Goal: Check status: Check status

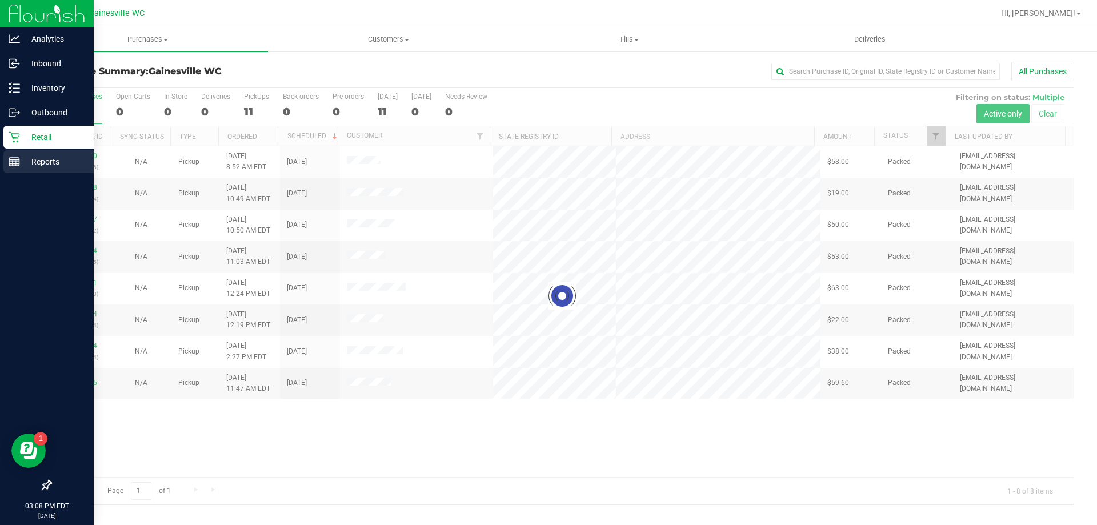
click at [17, 157] on icon at bounding box center [14, 161] width 11 height 11
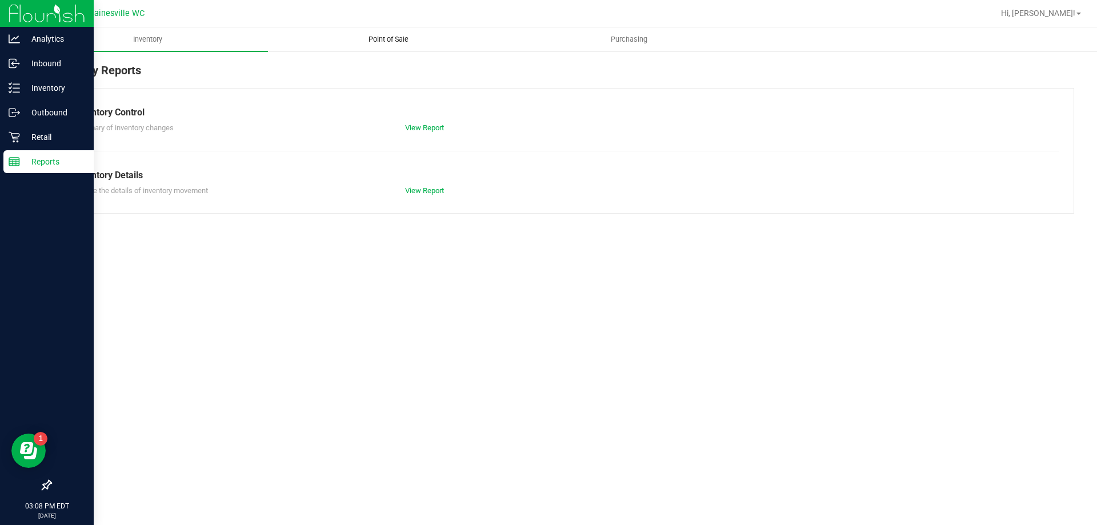
click at [412, 45] on uib-tab-heading "Point of Sale" at bounding box center [387, 39] width 239 height 23
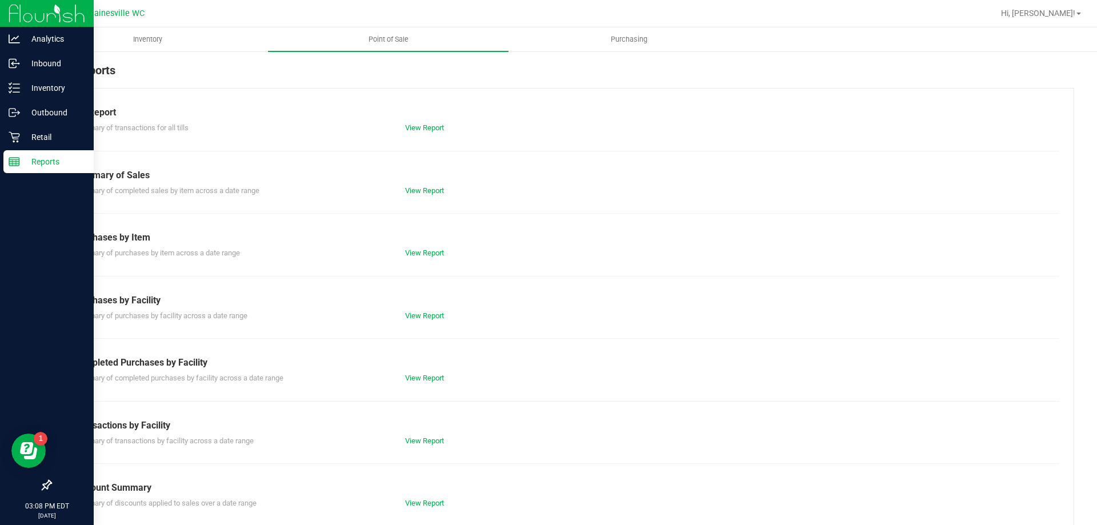
click at [442, 379] on div "View Report" at bounding box center [479, 377] width 166 height 11
click at [440, 380] on div "View Report" at bounding box center [479, 377] width 166 height 11
click at [437, 380] on link "View Report" at bounding box center [424, 378] width 39 height 9
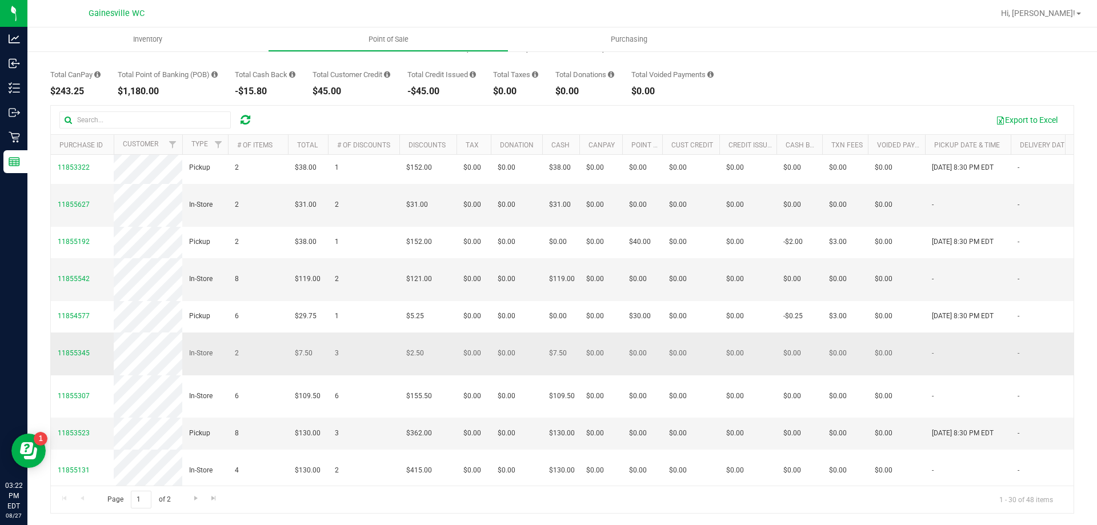
scroll to position [813, 0]
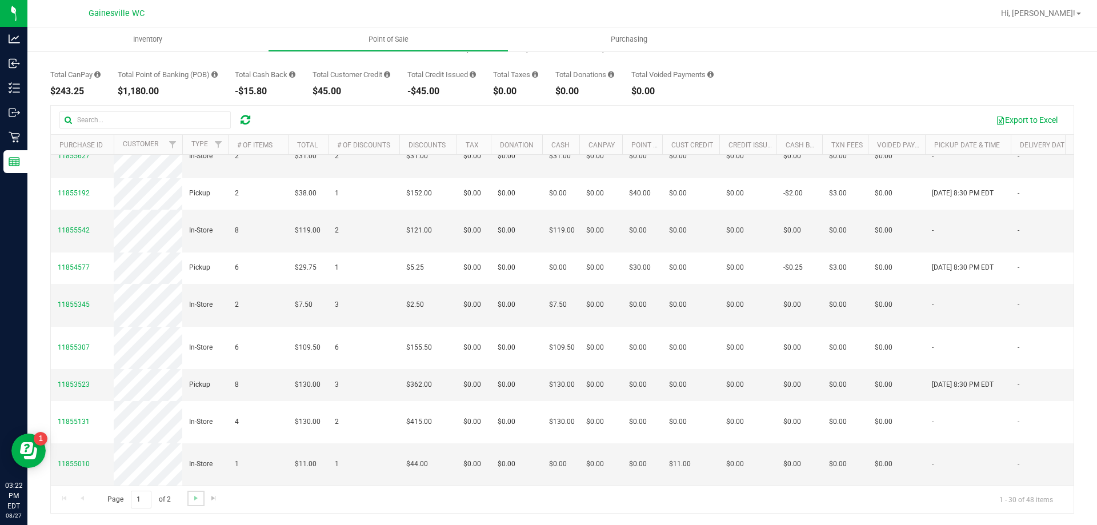
click at [194, 505] on link "Go to the next page" at bounding box center [195, 498] width 17 height 15
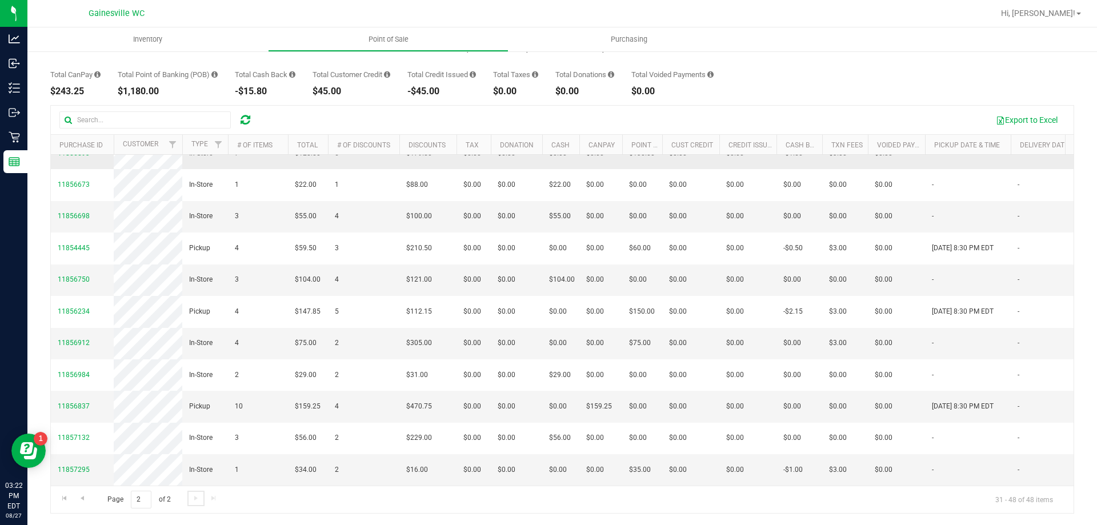
scroll to position [356, 0]
click at [73, 464] on span "11857295" at bounding box center [74, 469] width 32 height 11
click at [74, 466] on span "11857295" at bounding box center [74, 470] width 32 height 8
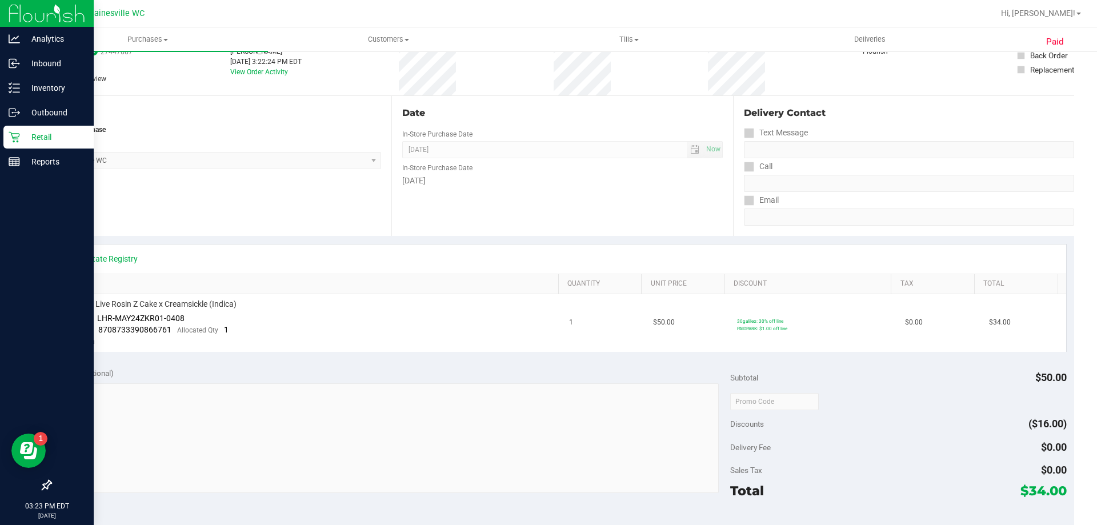
click at [24, 141] on p "Retail" at bounding box center [54, 137] width 69 height 14
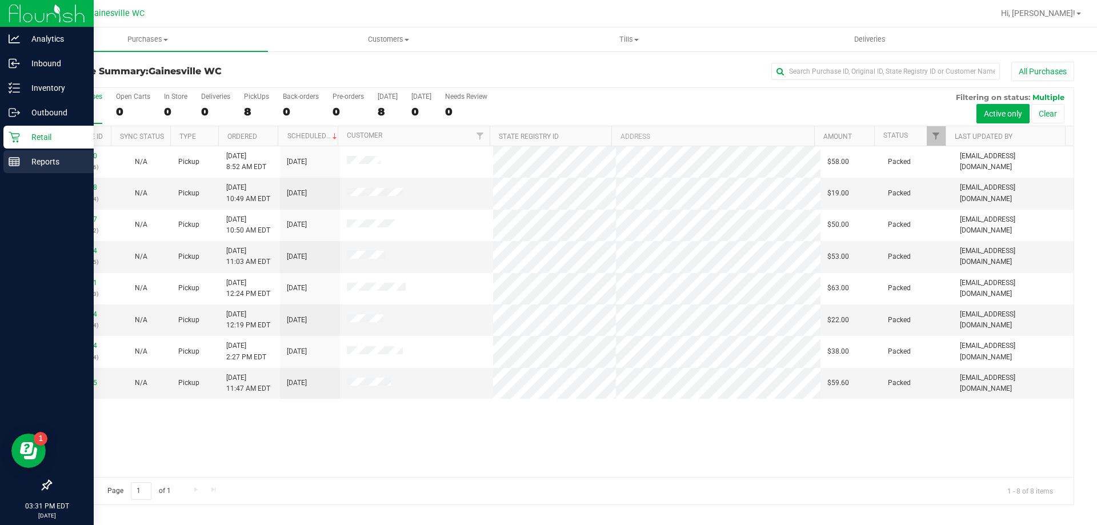
click at [20, 159] on p "Reports" at bounding box center [54, 162] width 69 height 14
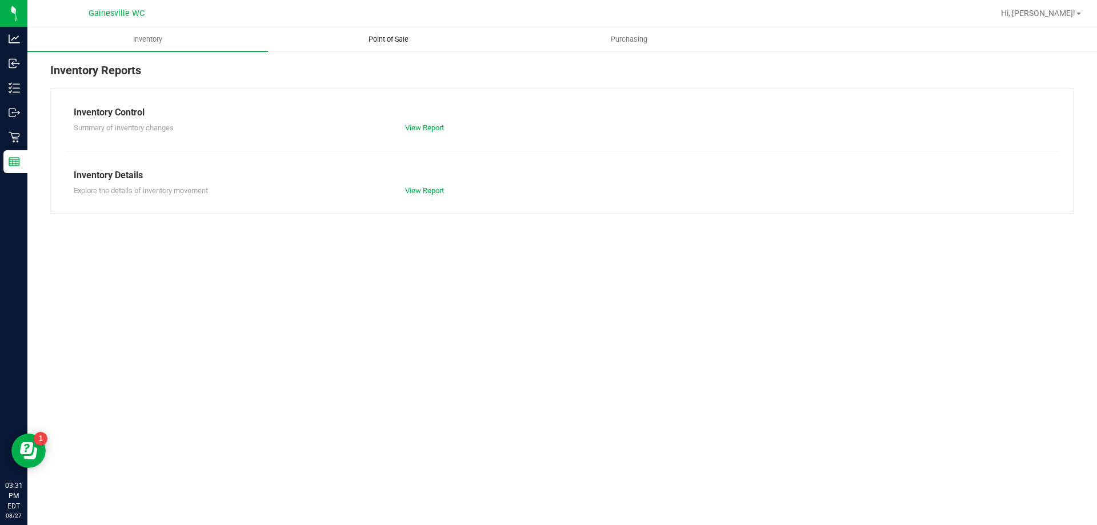
click at [418, 45] on uib-tab-heading "Point of Sale" at bounding box center [387, 39] width 239 height 23
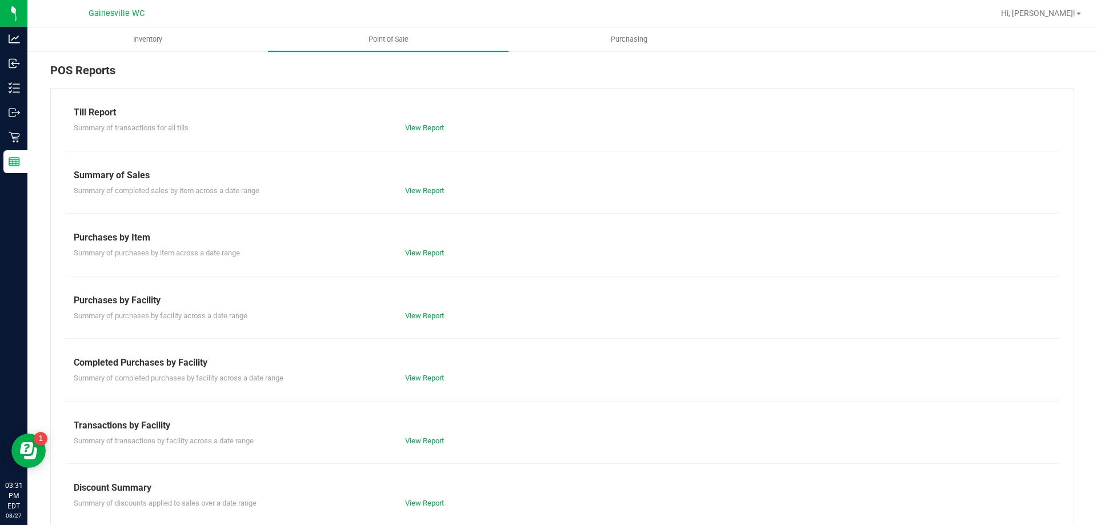
click at [411, 384] on div "Till Report Summary of transactions for all tills View Report Summary of Sales …" at bounding box center [562, 338] width 1024 height 501
click at [412, 378] on link "View Report" at bounding box center [424, 378] width 39 height 9
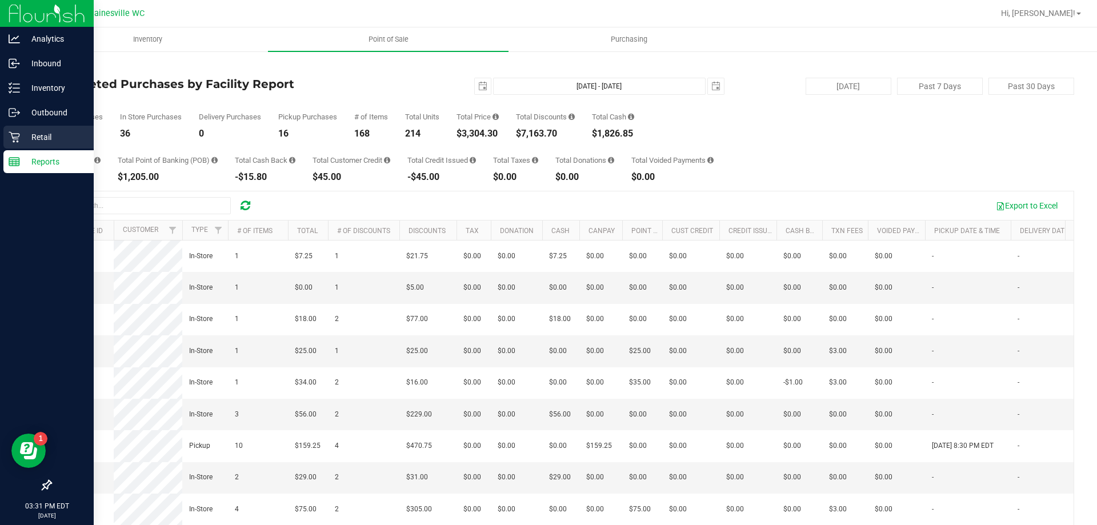
click at [22, 142] on p "Retail" at bounding box center [54, 137] width 69 height 14
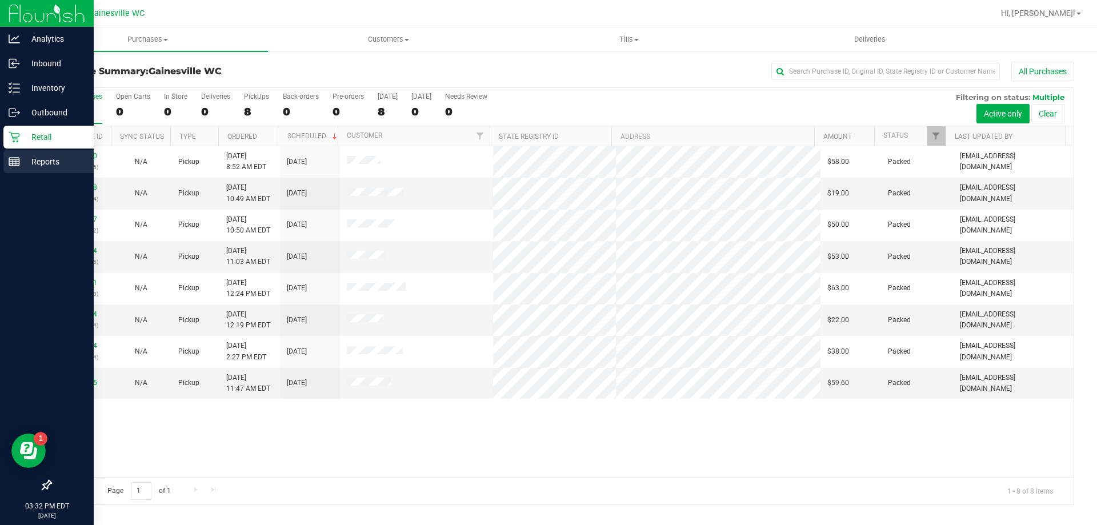
click at [6, 170] on div "Reports" at bounding box center [48, 161] width 90 height 23
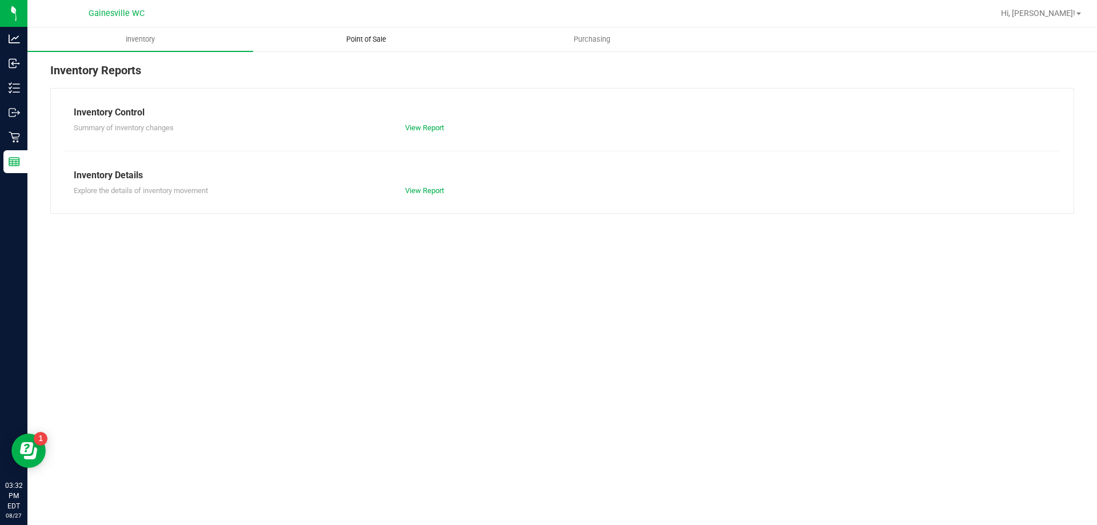
click at [382, 43] on span "Point of Sale" at bounding box center [366, 39] width 71 height 10
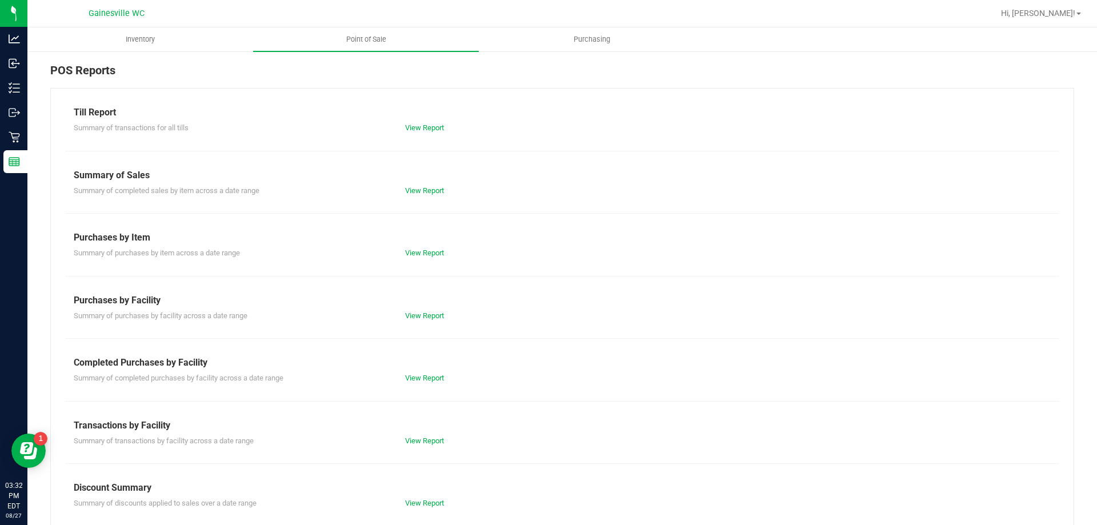
click at [427, 367] on div "Completed Purchases by Facility" at bounding box center [562, 363] width 977 height 14
click at [427, 379] on link "View Report" at bounding box center [424, 378] width 39 height 9
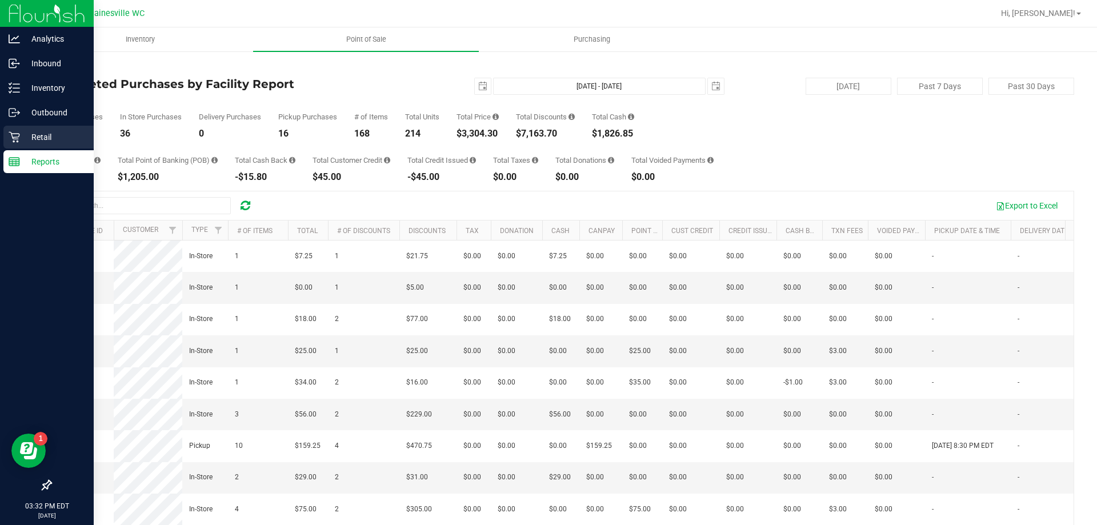
click at [31, 138] on p "Retail" at bounding box center [54, 137] width 69 height 14
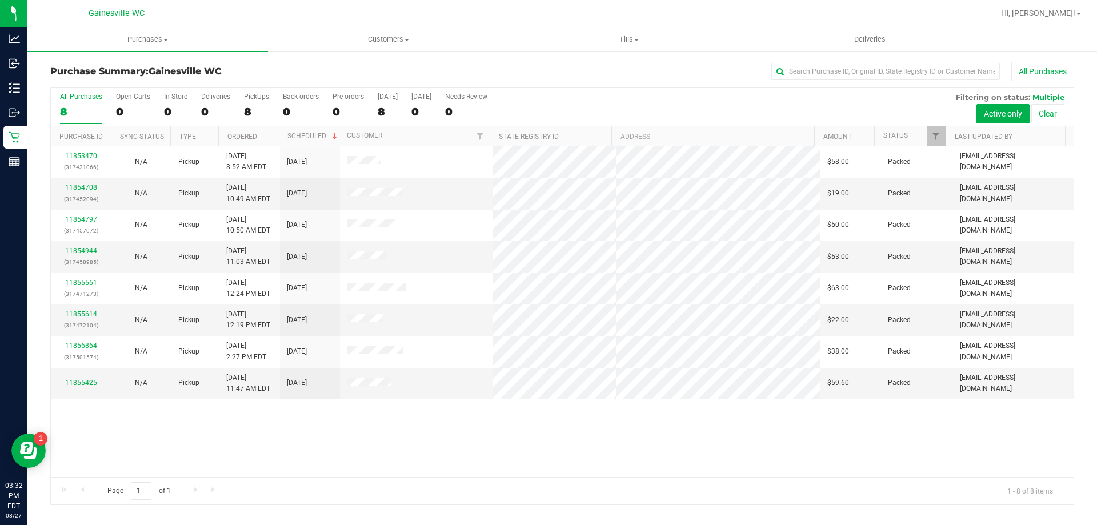
click at [359, 500] on div "Page 1 of 1 1 - 8 of 8 items" at bounding box center [562, 490] width 1022 height 27
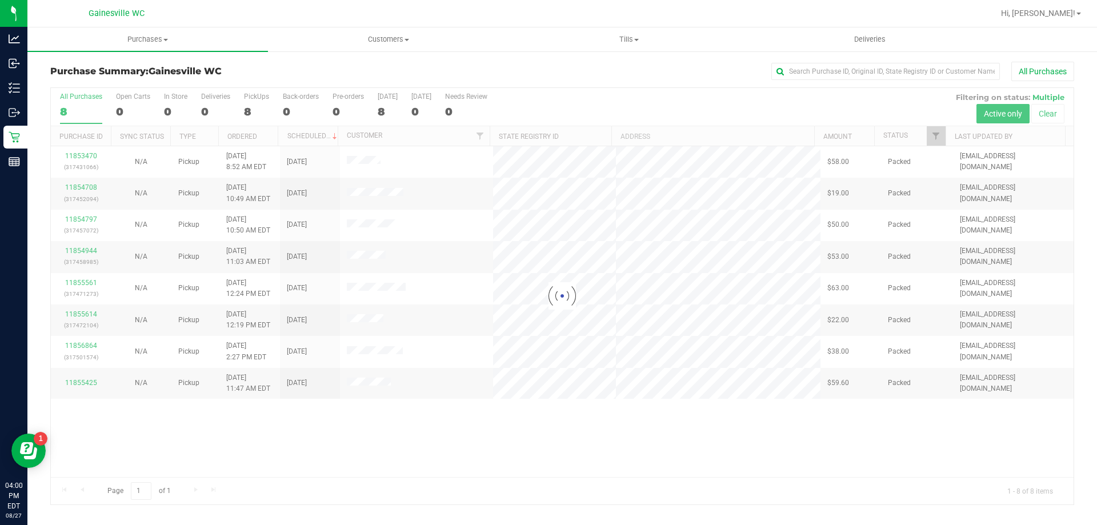
click at [291, 417] on div at bounding box center [562, 296] width 1022 height 416
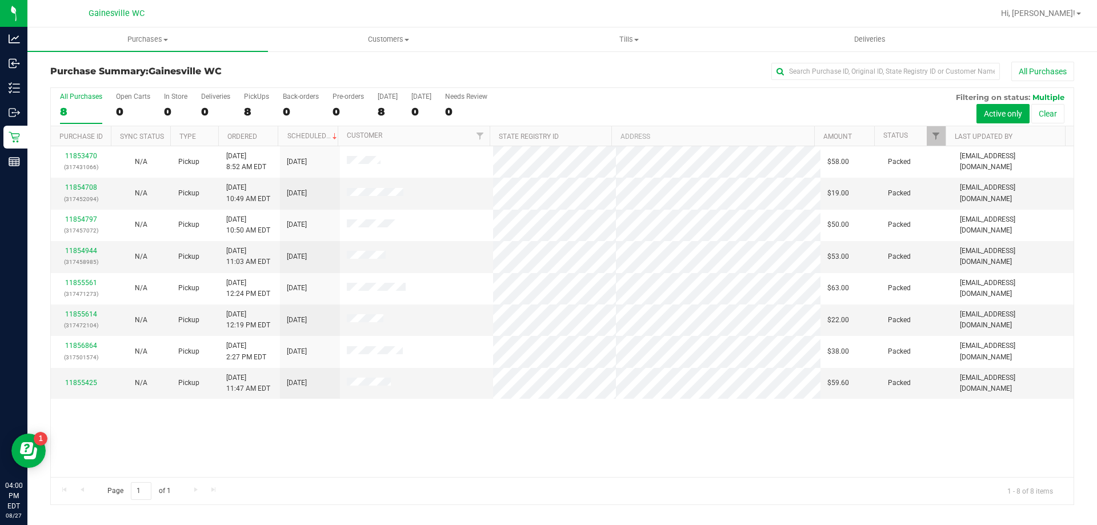
click at [303, 442] on div "11853470 (317431066) N/A Pickup 8/27/2025 8:52 AM EDT 8/27/2025 $58.00 Packed h…" at bounding box center [562, 311] width 1022 height 331
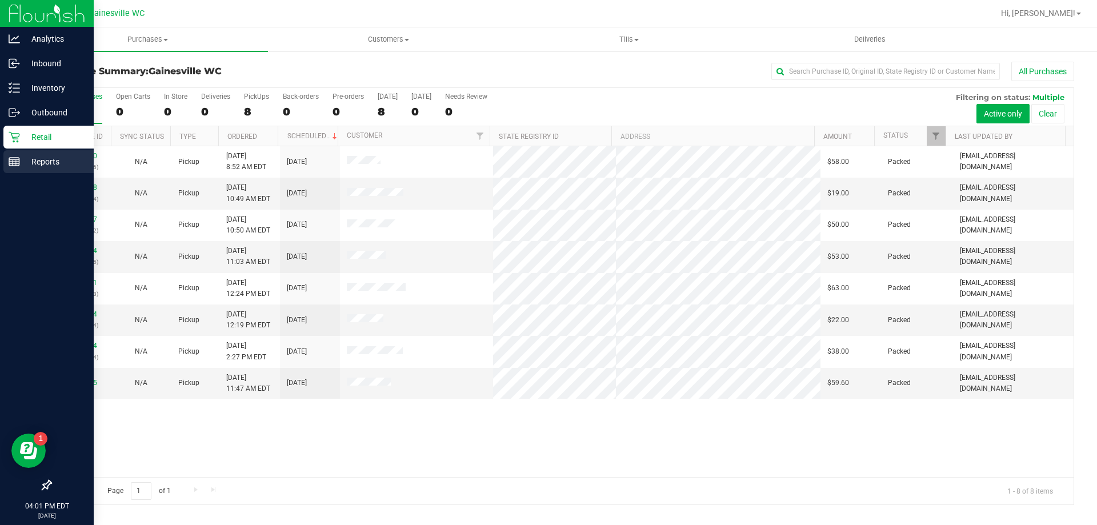
click at [13, 170] on div "Reports" at bounding box center [48, 161] width 90 height 23
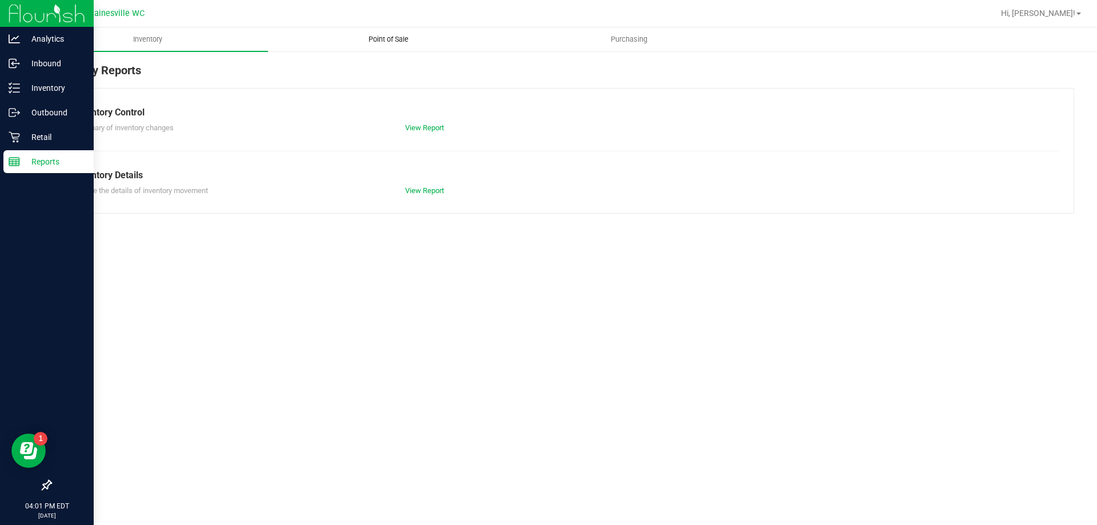
click at [370, 38] on span "Point of Sale" at bounding box center [388, 39] width 71 height 10
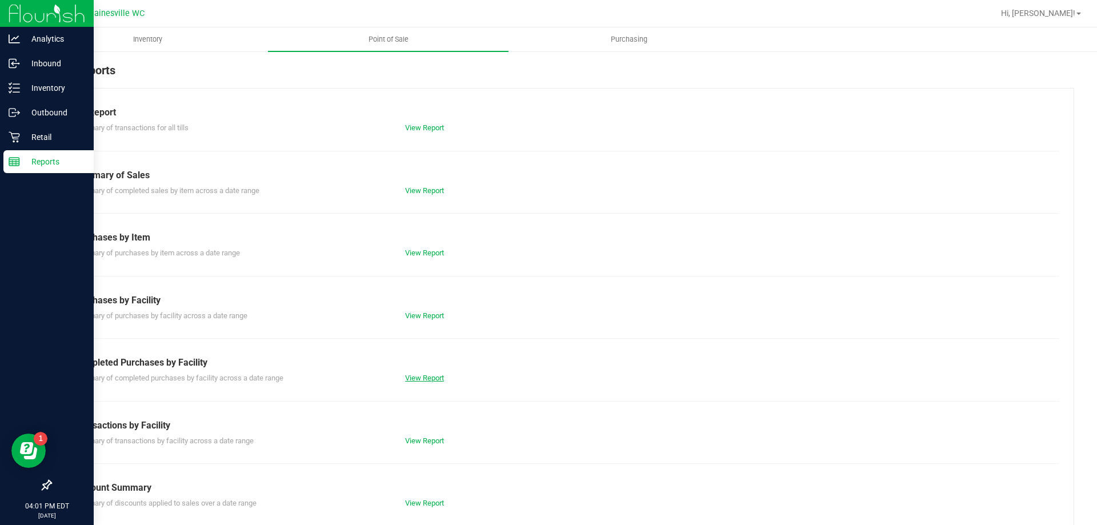
click at [408, 379] on link "View Report" at bounding box center [424, 378] width 39 height 9
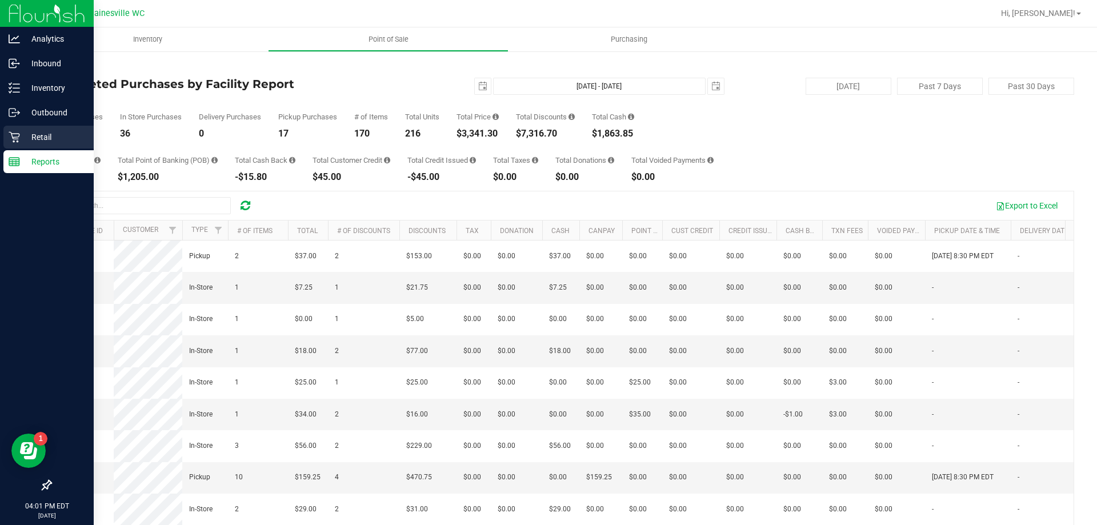
click at [8, 136] on div "Retail" at bounding box center [48, 137] width 90 height 23
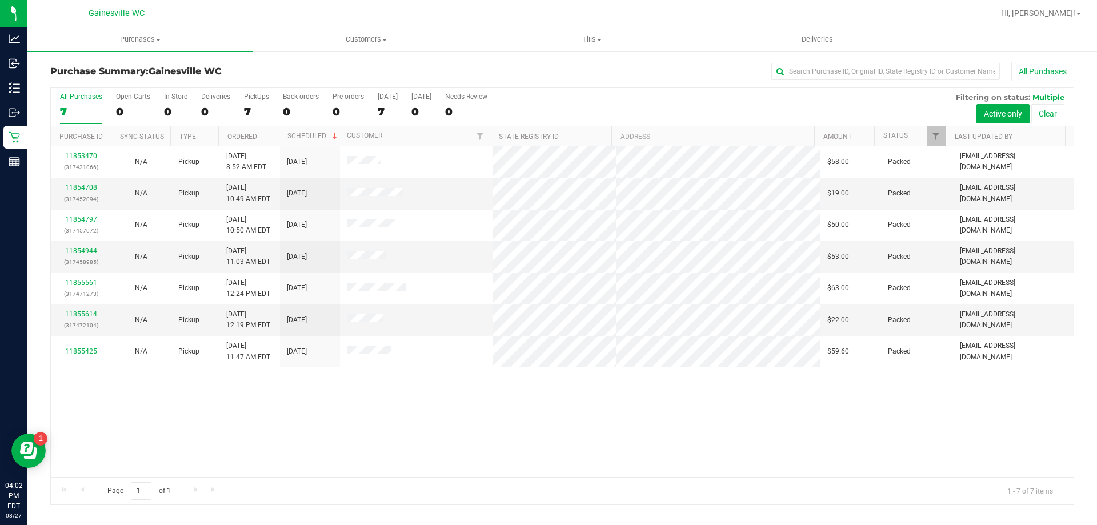
drag, startPoint x: 307, startPoint y: 460, endPoint x: 308, endPoint y: 436, distance: 24.0
click at [307, 458] on div "11853470 (317431066) N/A Pickup 8/27/2025 8:52 AM EDT 8/27/2025 $58.00 Packed h…" at bounding box center [562, 311] width 1022 height 331
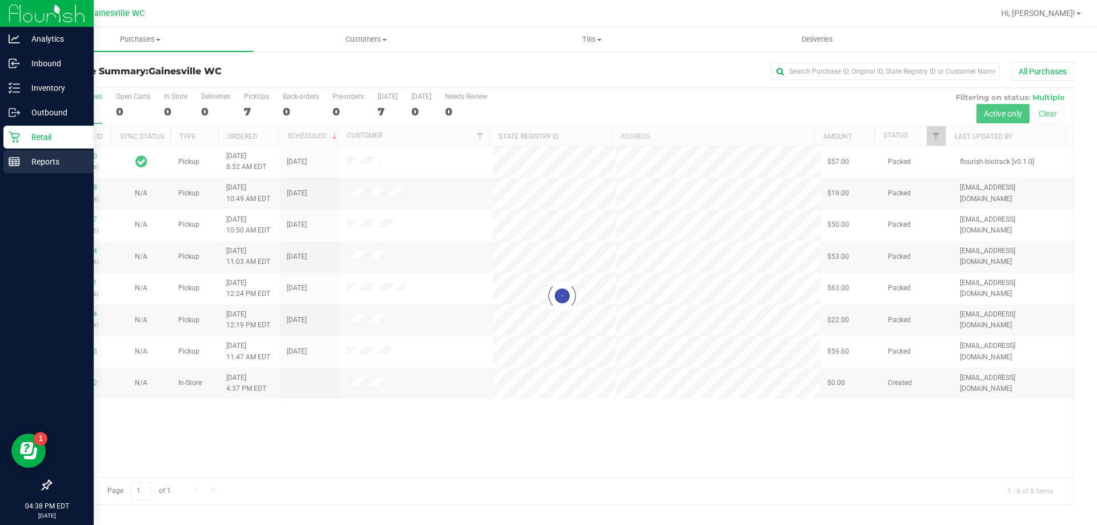
click at [19, 162] on rect at bounding box center [14, 162] width 10 height 8
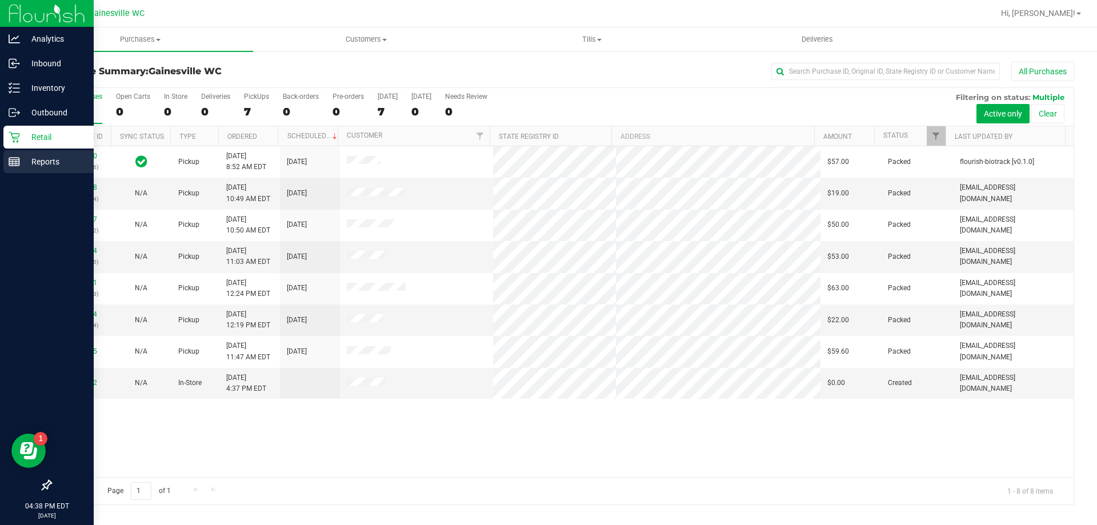
click at [20, 171] on div "Reports" at bounding box center [48, 161] width 90 height 23
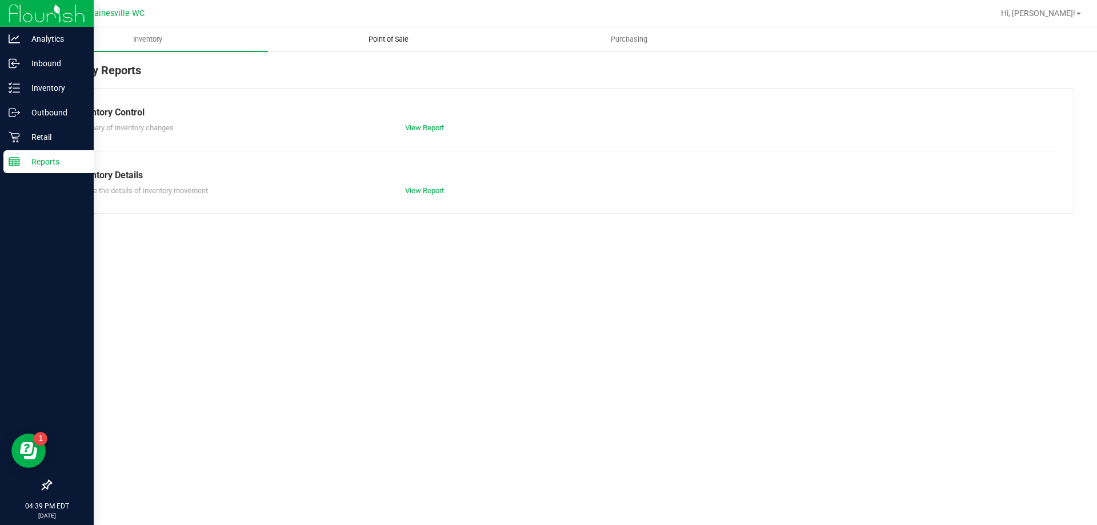
click at [380, 44] on span "Point of Sale" at bounding box center [388, 39] width 71 height 10
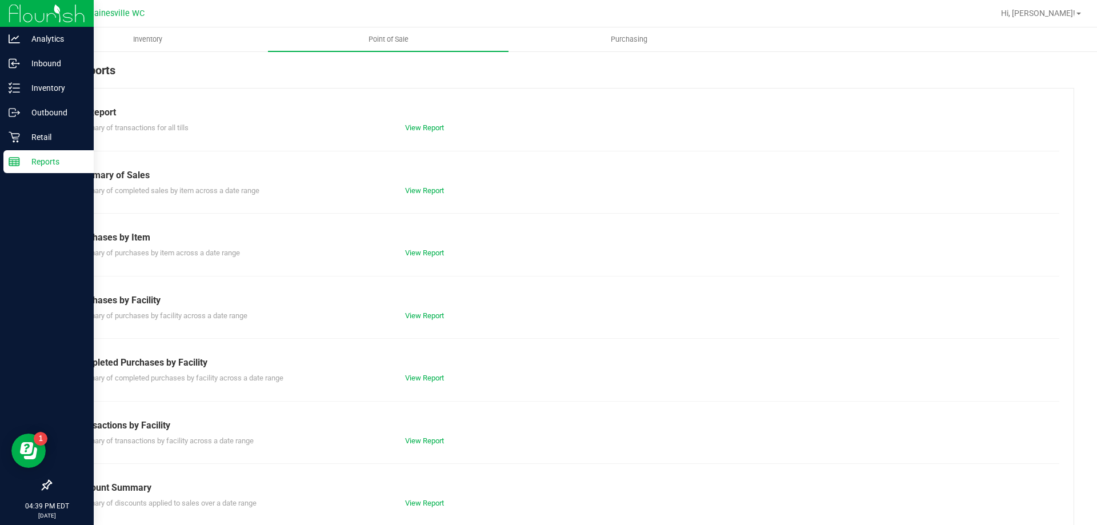
click at [418, 383] on div "View Report" at bounding box center [479, 377] width 166 height 11
click at [423, 381] on link "View Report" at bounding box center [424, 378] width 39 height 9
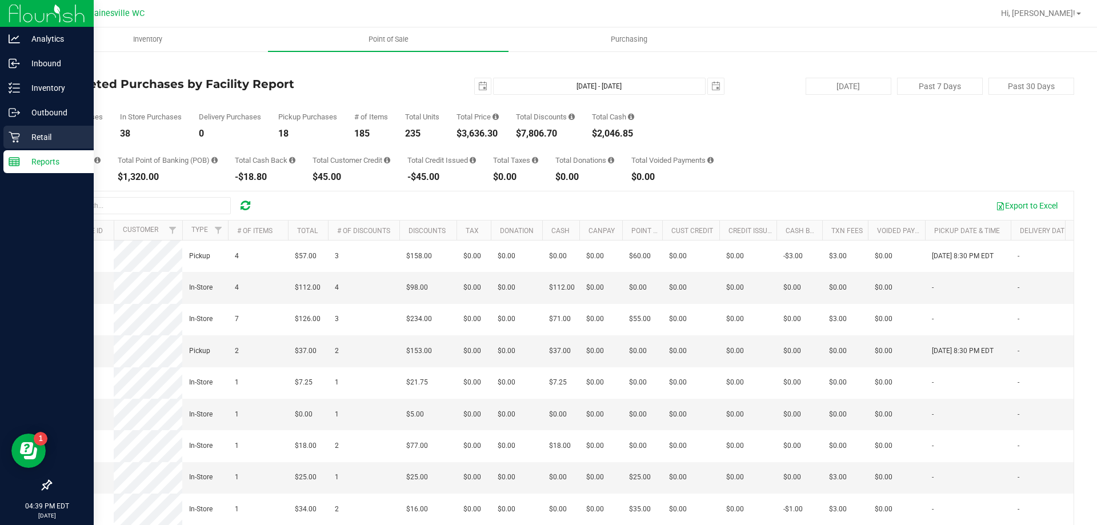
click at [9, 145] on div "Retail" at bounding box center [48, 137] width 90 height 23
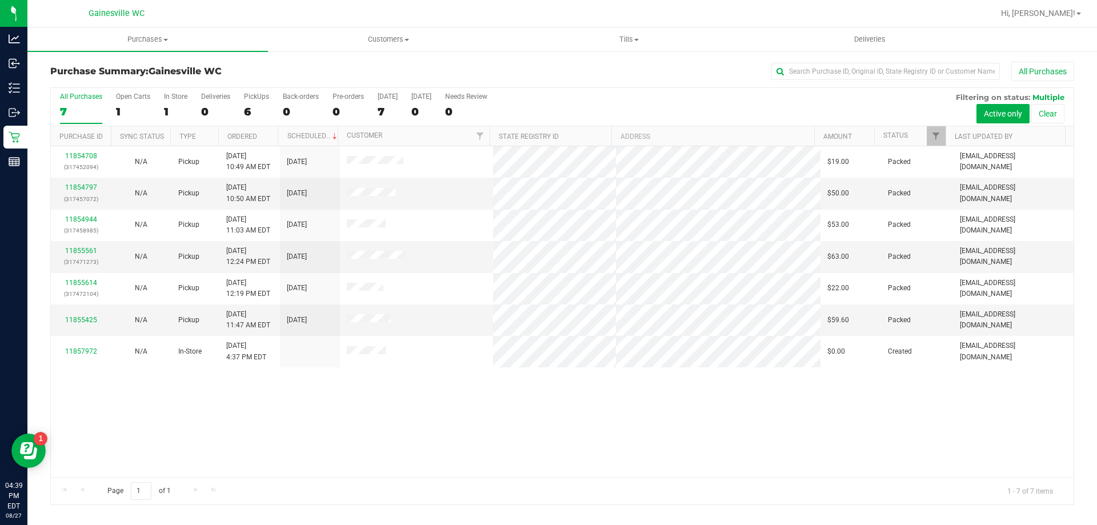
click at [286, 462] on div "11854708 (317452094) N/A Pickup 8/27/2025 10:49 AM EDT 8/27/2025 $19.00 Packed …" at bounding box center [562, 311] width 1022 height 331
